Goal: Information Seeking & Learning: Learn about a topic

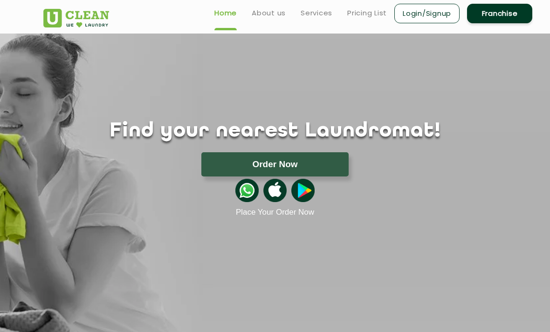
click at [218, 162] on button "Order Now" at bounding box center [274, 164] width 147 height 24
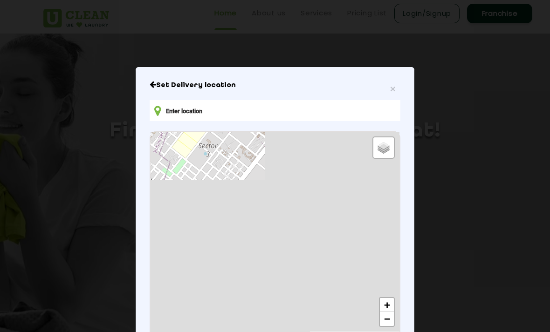
click at [147, 88] on div "× Set Delivery location Default Satellite + − Leaflet | © OpenStreetMap contrib…" at bounding box center [275, 238] width 279 height 342
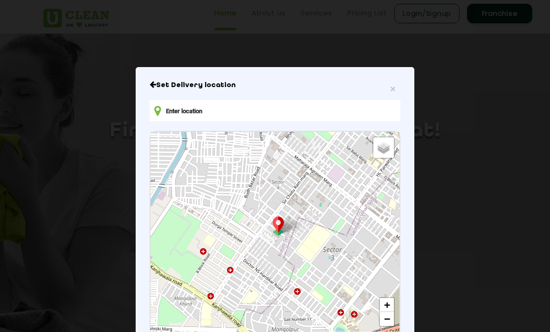
click at [385, 90] on h6 "Set Delivery location" at bounding box center [275, 85] width 251 height 9
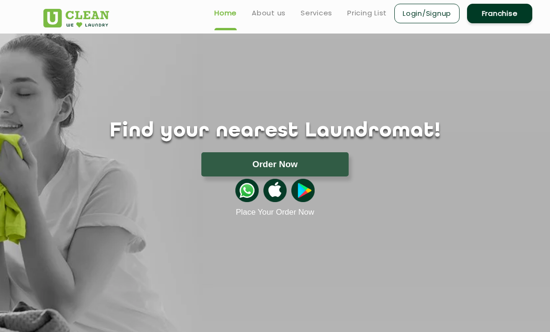
click at [398, 89] on div "Find your nearest Laundromat! Please select the location Order Now Place Your O…" at bounding box center [274, 126] width 477 height 184
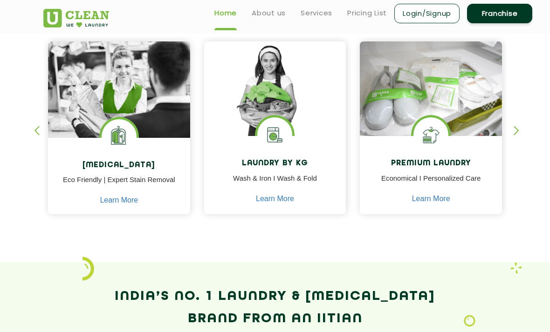
scroll to position [380, 0]
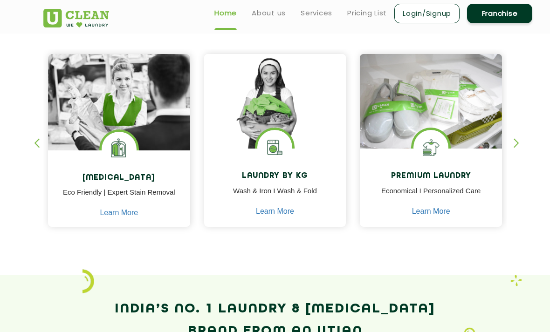
click at [445, 184] on div "Premium Laundry Economical I Personalized Care Learn More" at bounding box center [431, 188] width 142 height 79
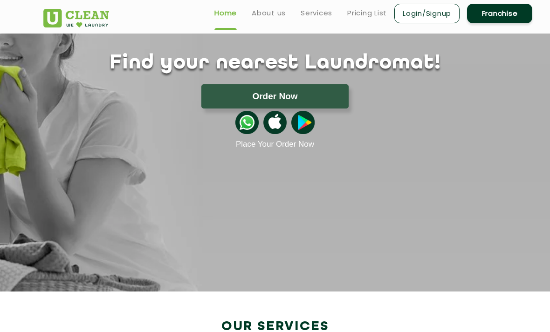
scroll to position [0, 0]
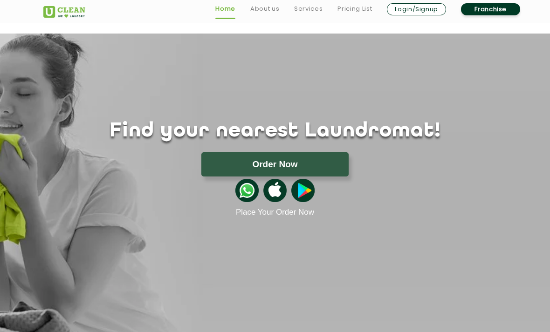
click at [365, 7] on link "Pricing List" at bounding box center [354, 8] width 34 height 11
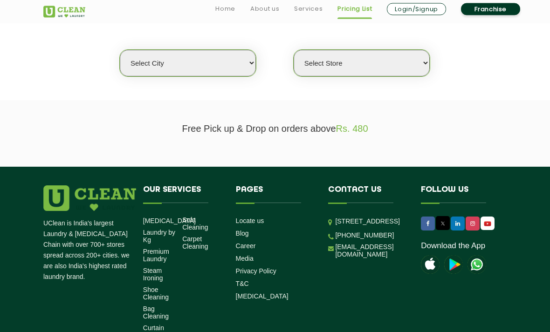
click at [129, 54] on select "Select city [GEOGRAPHIC_DATA] [GEOGRAPHIC_DATA] [GEOGRAPHIC_DATA] [GEOGRAPHIC_D…" at bounding box center [188, 63] width 136 height 27
select select "28"
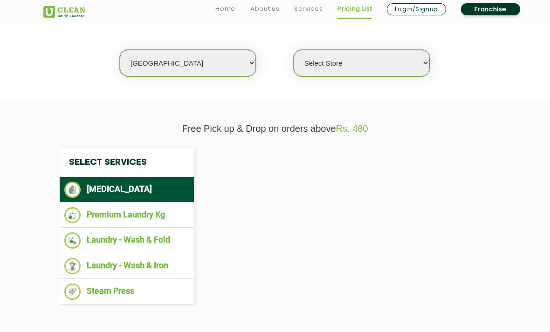
click at [316, 57] on select "Select Store [GEOGRAPHIC_DATA] [GEOGRAPHIC_DATA] [GEOGRAPHIC_DATA] [GEOGRAPHIC_…" at bounding box center [361, 63] width 136 height 27
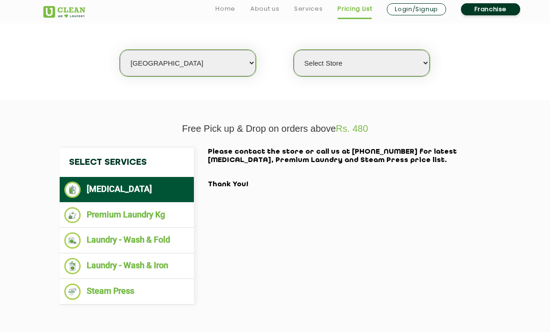
select select "68"
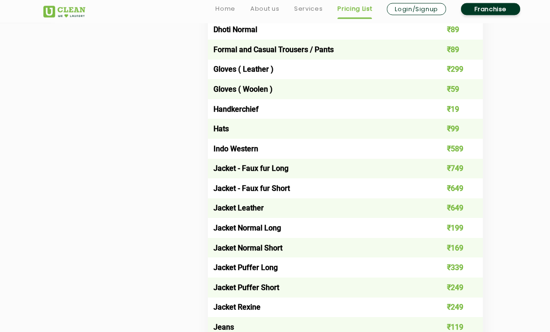
scroll to position [559, 0]
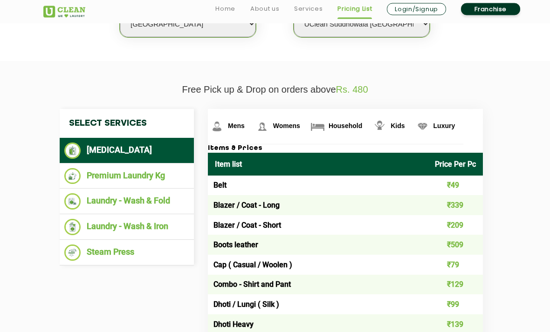
click at [96, 172] on li "Premium Laundry Kg" at bounding box center [126, 177] width 125 height 16
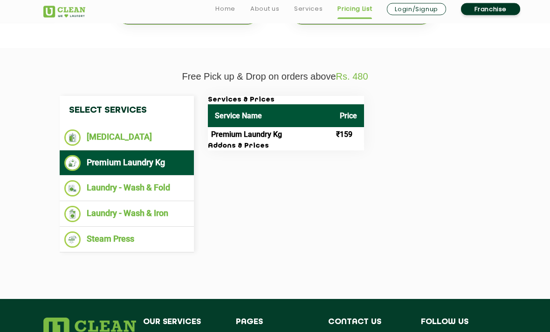
scroll to position [245, 0]
click at [87, 181] on li "Laundry - Wash & Fold" at bounding box center [126, 188] width 125 height 16
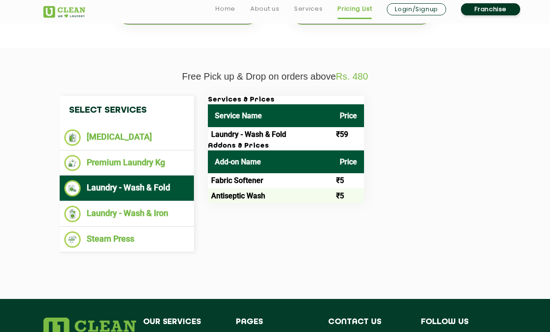
click at [150, 241] on li "Steam Press" at bounding box center [126, 239] width 125 height 16
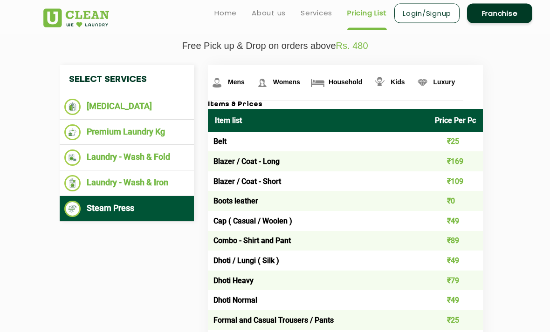
scroll to position [268, 0]
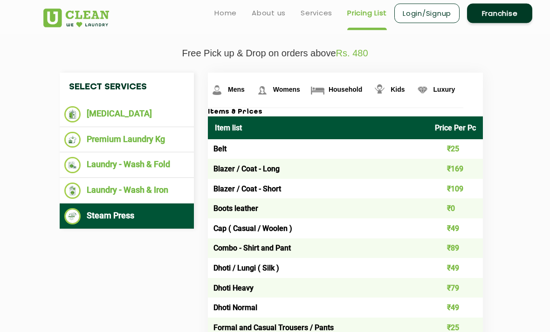
click at [100, 107] on li "[MEDICAL_DATA]" at bounding box center [126, 115] width 125 height 16
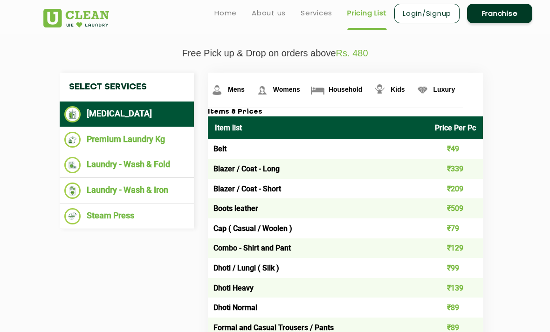
click at [328, 93] on span "Household" at bounding box center [345, 89] width 34 height 7
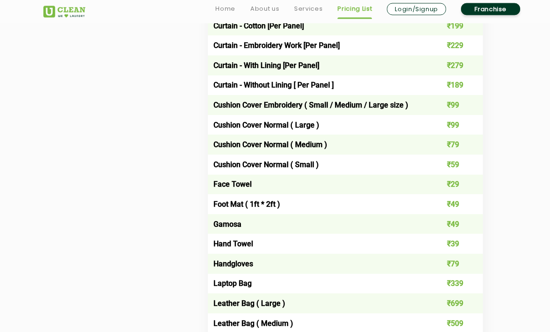
scroll to position [769, 0]
